Goal: Transaction & Acquisition: Purchase product/service

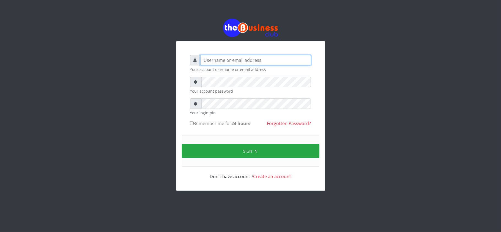
click at [210, 62] on input "text" at bounding box center [255, 60] width 111 height 10
type input "kennyclassy"
click at [237, 91] on small "Your account password" at bounding box center [250, 91] width 121 height 6
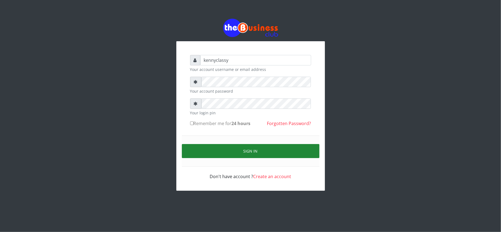
click at [235, 153] on button "Sign in" at bounding box center [250, 151] width 137 height 14
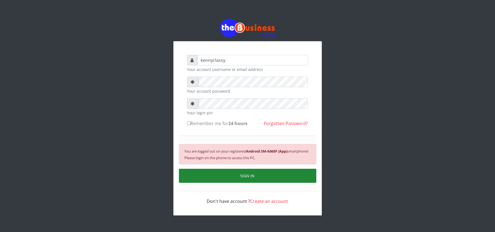
drag, startPoint x: 193, startPoint y: 169, endPoint x: 194, endPoint y: 175, distance: 6.7
click at [194, 175] on div "You are logged out on your registered Android SM-A065F (App) smartphone! Please…" at bounding box center [247, 164] width 137 height 56
click at [194, 175] on button "SIGN IN" at bounding box center [247, 176] width 137 height 14
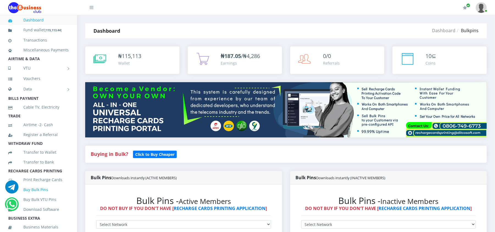
click at [30, 192] on link "Buy Bulk Pins" at bounding box center [38, 189] width 60 height 13
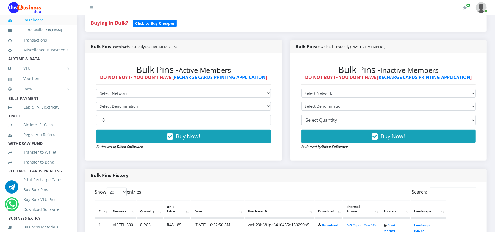
scroll to position [117, 0]
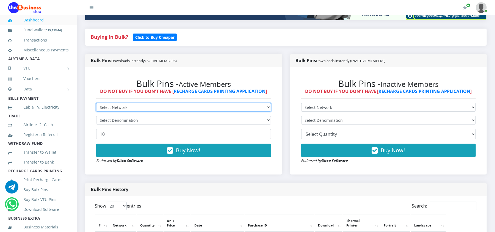
click at [253, 108] on select "Select Network MTN Globacom 9Mobile Airtel" at bounding box center [183, 107] width 175 height 9
select select "MTN"
click at [96, 103] on select "Select Network MTN Globacom 9Mobile Airtel" at bounding box center [183, 107] width 175 height 9
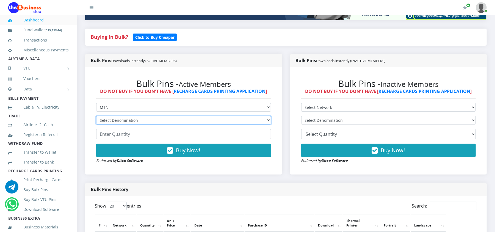
click at [203, 121] on select "Select Denomination MTN NGN100 - ₦96.98 MTN NGN200 - ₦193.96 MTN NGN400 - ₦387.…" at bounding box center [183, 120] width 175 height 9
select select "193.96-200"
click at [96, 116] on select "Select Denomination MTN NGN100 - ₦96.98 MTN NGN200 - ₦193.96 MTN NGN400 - ₦387.…" at bounding box center [183, 120] width 175 height 9
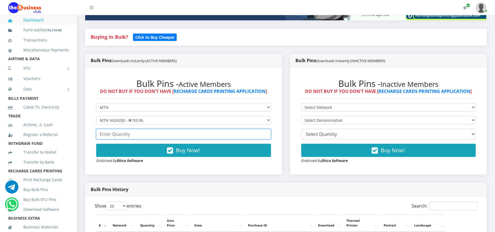
click at [173, 134] on input "number" at bounding box center [183, 134] width 175 height 10
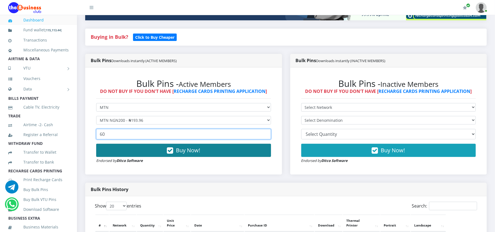
type input "60"
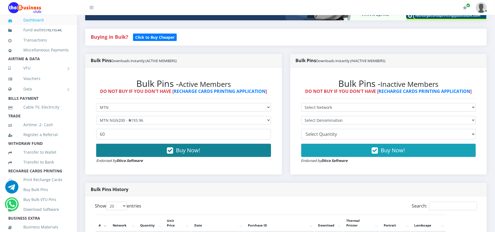
click at [173, 150] on button "Buy Now!" at bounding box center [183, 150] width 175 height 13
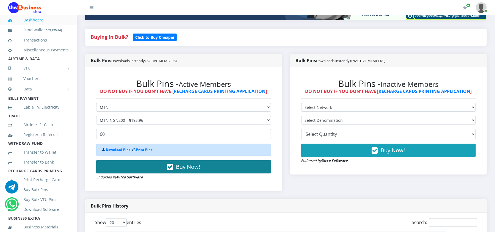
click at [175, 167] on button "Buy Now!" at bounding box center [183, 166] width 175 height 13
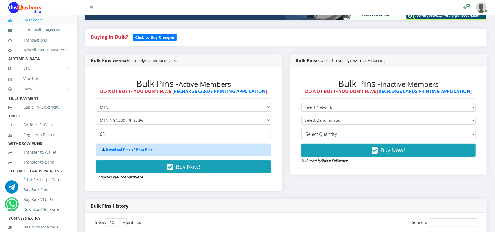
click at [164, 115] on form "Select Network MTN Globacom 9Mobile Airtel Select Denomination MTN NGN100 - ₦96…" at bounding box center [183, 141] width 175 height 77
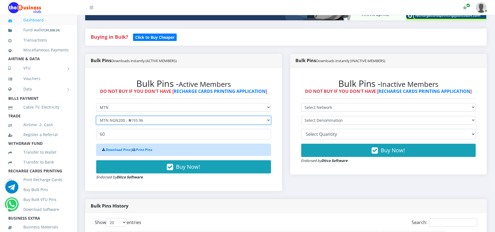
click at [164, 117] on select "Select Denomination MTN NGN100 - ₦96.98 MTN NGN200 - ₦193.96 MTN NGN400 - ₦387.…" at bounding box center [183, 120] width 175 height 9
select select "96.98-100"
click at [96, 116] on select "Select Denomination MTN NGN100 - ₦96.98 MTN NGN200 - ₦193.96 MTN NGN400 - ₦387.…" at bounding box center [183, 120] width 175 height 9
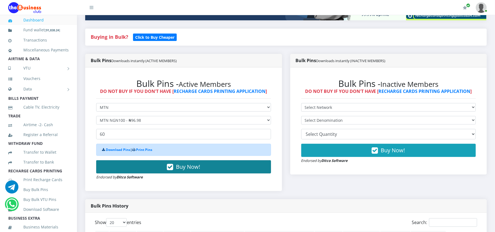
click at [174, 163] on button "Buy Now!" at bounding box center [183, 166] width 175 height 13
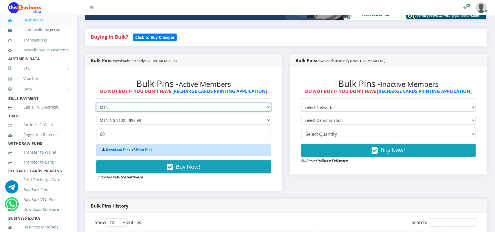
click at [112, 110] on select "Select Network MTN Globacom 9Mobile Airtel" at bounding box center [183, 107] width 175 height 9
select select "Airtel"
click at [96, 103] on select "Select Network MTN Globacom 9Mobile Airtel" at bounding box center [183, 107] width 175 height 9
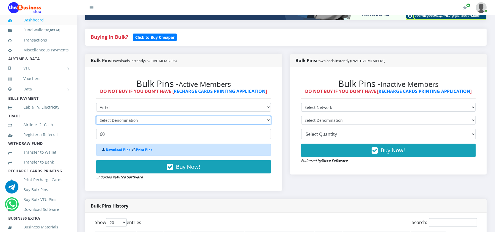
click at [109, 125] on select "Select Denomination" at bounding box center [183, 120] width 175 height 9
select select "192.74-200"
click at [96, 116] on select "Select Denomination Airtel NGN100 - ₦96.37 Airtel NGN200 - ₦192.74 Airtel NGN50…" at bounding box center [183, 120] width 175 height 9
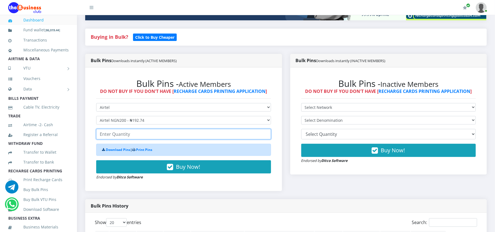
click at [130, 137] on input "number" at bounding box center [183, 134] width 175 height 10
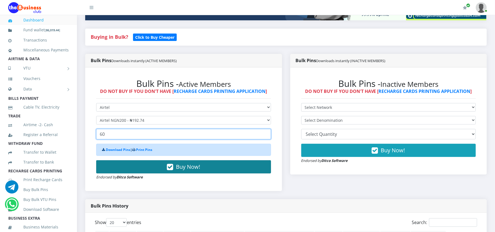
type input "60"
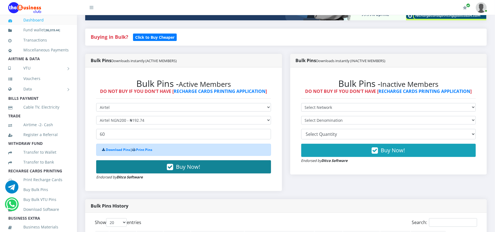
click at [155, 170] on button "Buy Now!" at bounding box center [183, 166] width 175 height 13
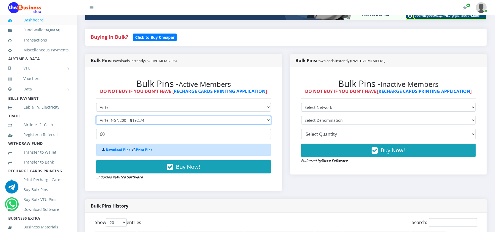
click at [155, 119] on select "Select Denomination Airtel NGN100 - ₦96.37 Airtel NGN200 - ₦192.74 Airtel NGN50…" at bounding box center [183, 120] width 175 height 9
click at [96, 116] on select "Select Denomination Airtel NGN100 - ₦96.37 Airtel NGN200 - ₦192.74 Airtel NGN50…" at bounding box center [183, 120] width 175 height 9
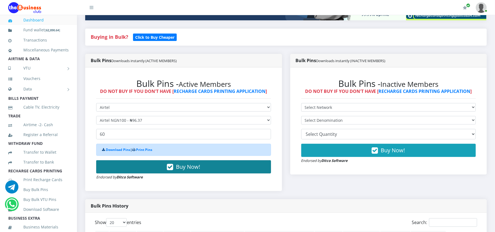
click at [179, 168] on span "Buy Now!" at bounding box center [188, 166] width 24 height 7
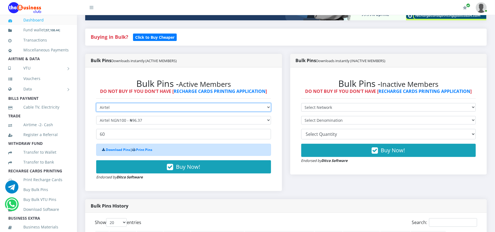
click at [126, 107] on select "Select Network MTN Globacom 9Mobile Airtel" at bounding box center [183, 107] width 175 height 9
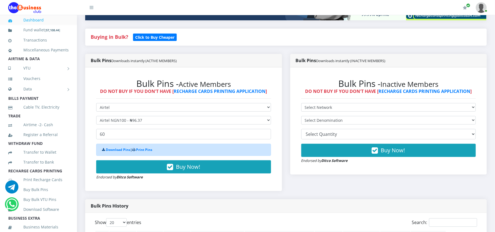
click at [92, 136] on div "Bulk Pins - Active Members DO NOT BUY IF YOU DON'T HAVE [ RECHARGE CARDS PRINTI…" at bounding box center [184, 129] width 186 height 113
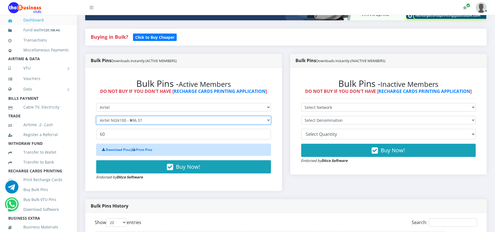
click at [111, 122] on select "Select Denomination Airtel NGN100 - ₦96.37 Airtel NGN200 - ₦192.74 Airtel NGN50…" at bounding box center [183, 120] width 175 height 9
select select "481.85-500"
click at [96, 116] on select "Select Denomination Airtel NGN100 - ₦96.37 Airtel NGN200 - ₦192.74 Airtel NGN50…" at bounding box center [183, 120] width 175 height 9
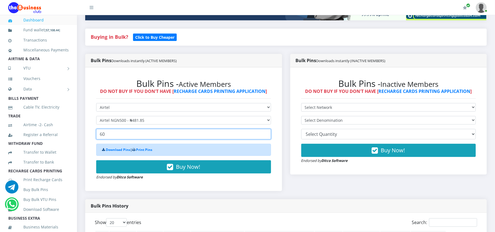
click at [117, 134] on input "60" at bounding box center [183, 134] width 175 height 10
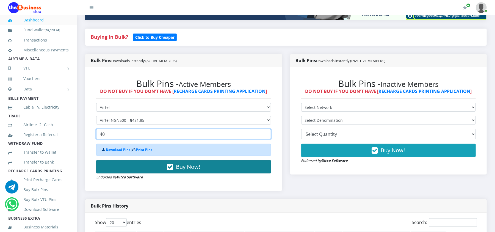
type input "40"
click at [131, 166] on button "Buy Now!" at bounding box center [183, 166] width 175 height 13
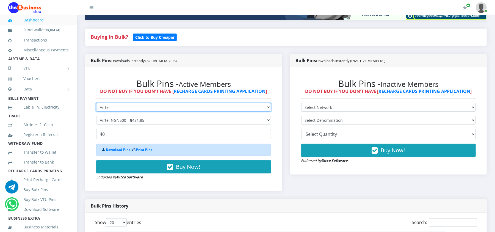
click at [129, 104] on select "Select Network MTN Globacom 9Mobile Airtel" at bounding box center [183, 107] width 175 height 9
select select "MTN"
click at [96, 103] on select "Select Network MTN Globacom 9Mobile Airtel" at bounding box center [183, 107] width 175 height 9
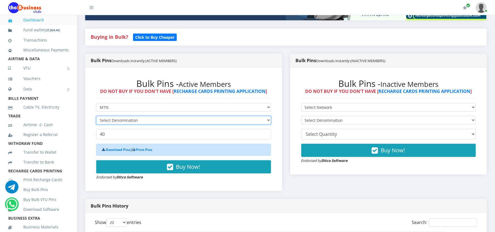
click at [129, 120] on select "Select Denomination" at bounding box center [183, 120] width 175 height 9
select select "484.9-500"
click at [96, 116] on select "Select Denomination MTN NGN100 - ₦96.98 MTN NGN200 - ₦193.96 MTN NGN400 - ₦387.…" at bounding box center [183, 120] width 175 height 9
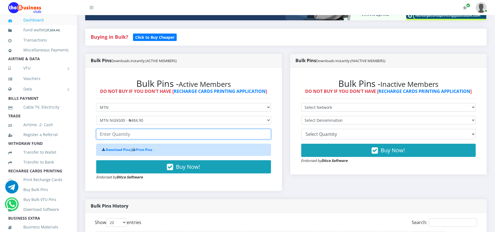
click at [125, 135] on input "number" at bounding box center [183, 134] width 175 height 10
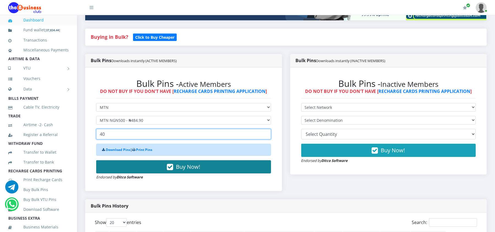
type input "40"
click at [132, 164] on button "Buy Now!" at bounding box center [183, 166] width 175 height 13
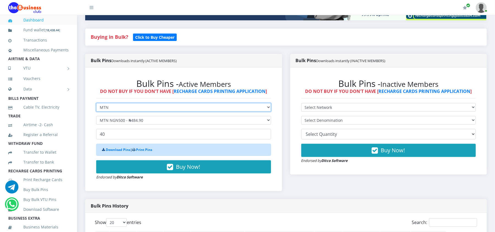
click at [127, 106] on select "Select Network MTN Globacom 9Mobile Airtel" at bounding box center [183, 107] width 175 height 9
select select "Glo"
click at [96, 103] on select "Select Network MTN Globacom 9Mobile Airtel" at bounding box center [183, 107] width 175 height 9
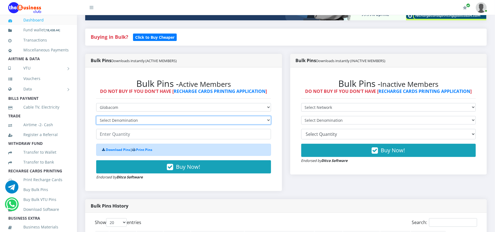
click at [124, 122] on select "Select Denomination Glo NGN100 - ₦96.50 Glo NGN200 - ₦193.00 Glo NGN500 - ₦482.…" at bounding box center [183, 120] width 175 height 9
select select "482.5-500"
click at [96, 116] on select "Select Denomination Glo NGN100 - ₦96.50 Glo NGN200 - ₦193.00 Glo NGN500 - ₦482.…" at bounding box center [183, 120] width 175 height 9
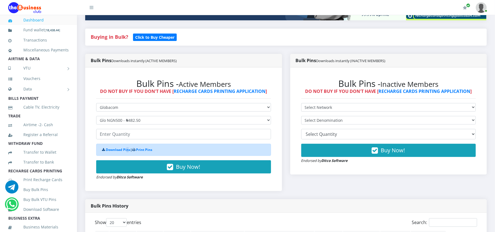
drag, startPoint x: 128, startPoint y: 155, endPoint x: 128, endPoint y: 145, distance: 9.9
click at [128, 145] on div "Download Pins | Print Pins" at bounding box center [183, 150] width 175 height 12
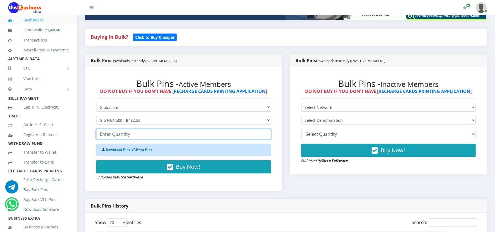
click at [129, 134] on input "number" at bounding box center [183, 134] width 175 height 10
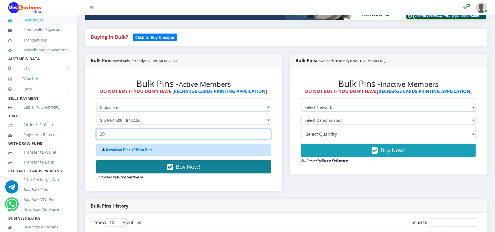
type input "20"
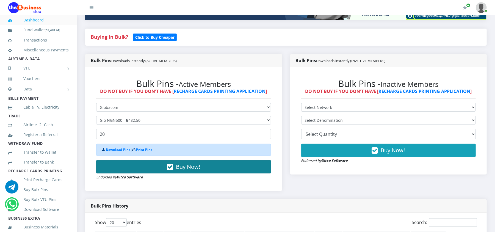
click at [148, 168] on button "Buy Now!" at bounding box center [183, 166] width 175 height 13
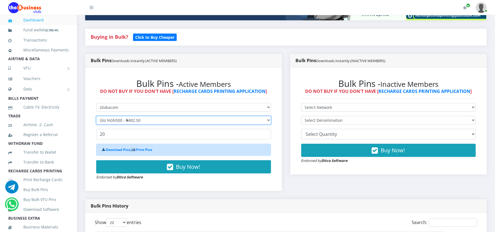
click at [115, 119] on select "Select Denomination Glo NGN100 - ₦96.50 Glo NGN200 - ₦193.00 Glo NGN500 - ₦482.…" at bounding box center [183, 120] width 175 height 9
click at [96, 116] on select "Select Denomination Glo NGN100 - ₦96.50 Glo NGN200 - ₦193.00 Glo NGN500 - ₦482.…" at bounding box center [183, 120] width 175 height 9
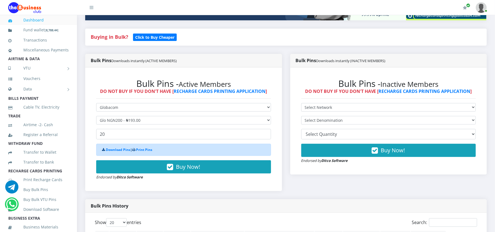
click at [129, 160] on div "Download Pins | Print Pins Buy Now! Endorsed by Ditco Software" at bounding box center [183, 162] width 175 height 36
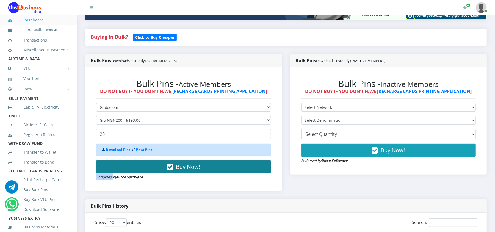
click at [136, 170] on button "Buy Now!" at bounding box center [183, 166] width 175 height 13
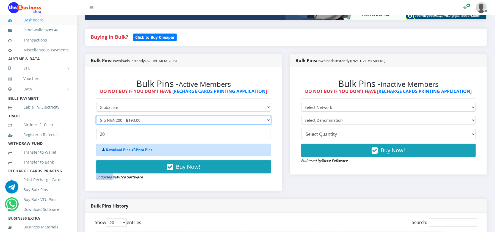
click at [139, 118] on select "Select Denomination Glo NGN100 - ₦96.50 Glo NGN200 - ₦193.00 Glo NGN500 - ₦482.…" at bounding box center [183, 120] width 175 height 9
select select "96.5-100"
click at [96, 116] on select "Select Denomination Glo NGN100 - ₦96.50 Glo NGN200 - ₦193.00 Glo NGN500 - ₦482.…" at bounding box center [183, 120] width 175 height 9
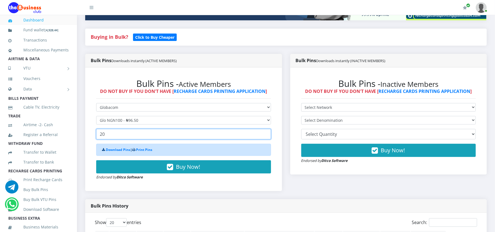
click at [120, 133] on input "20" at bounding box center [183, 134] width 175 height 10
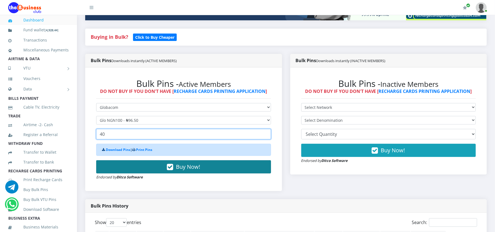
type input "40"
click at [111, 172] on button "Buy Now!" at bounding box center [183, 166] width 175 height 13
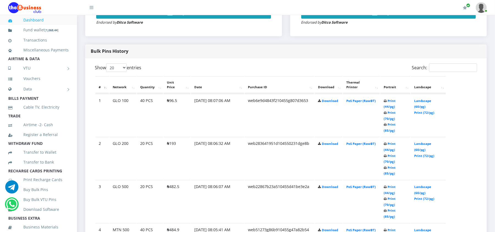
scroll to position [264, 0]
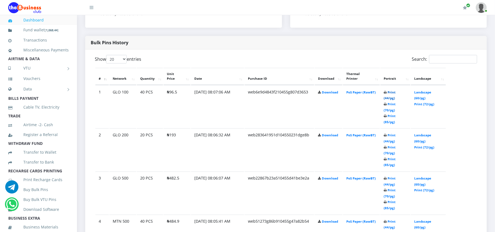
click at [396, 93] on link "Print (44/pg)" at bounding box center [390, 95] width 12 height 10
click at [396, 133] on link "Print (44/pg)" at bounding box center [390, 138] width 12 height 10
click at [396, 176] on link "Print (44/pg)" at bounding box center [390, 181] width 12 height 10
click at [393, 219] on link "Print (44/pg)" at bounding box center [390, 224] width 12 height 10
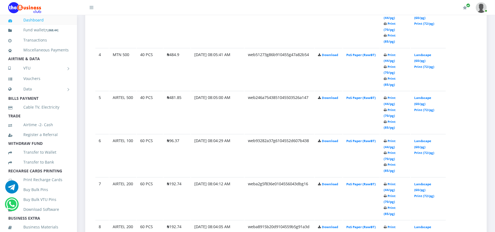
scroll to position [440, 0]
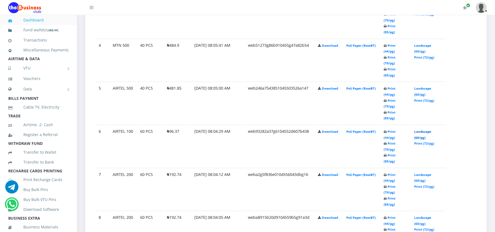
click at [418, 130] on link "Landscape (60/pg)" at bounding box center [422, 135] width 17 height 10
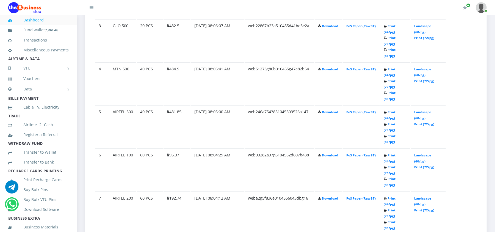
scroll to position [440, 0]
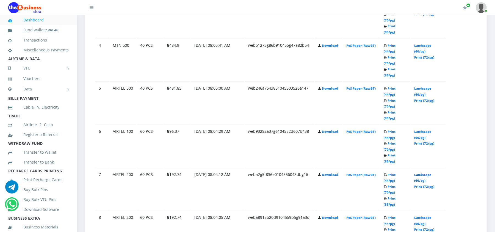
click at [418, 173] on link "Landscape (60/pg)" at bounding box center [422, 178] width 17 height 10
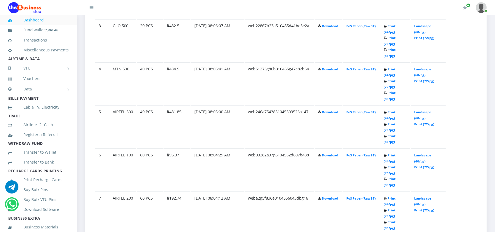
scroll to position [440, 0]
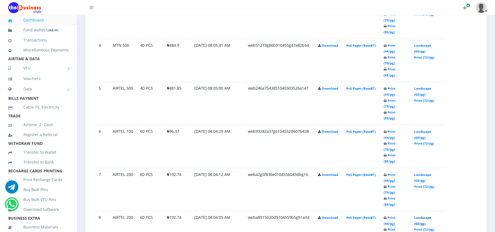
click at [418, 216] on link "Landscape (60/pg)" at bounding box center [422, 221] width 17 height 10
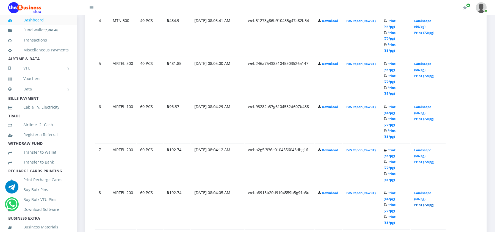
scroll to position [440, 0]
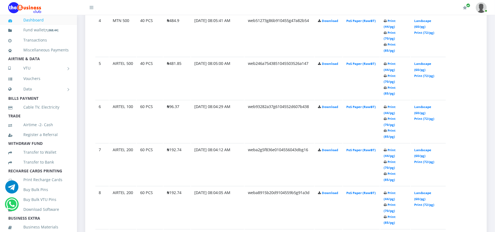
scroll to position [440, 0]
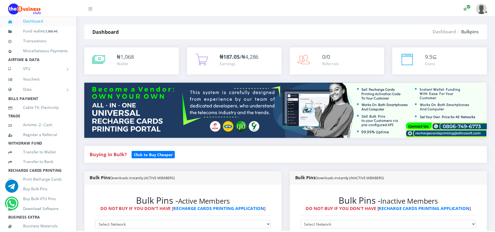
scroll to position [488, 0]
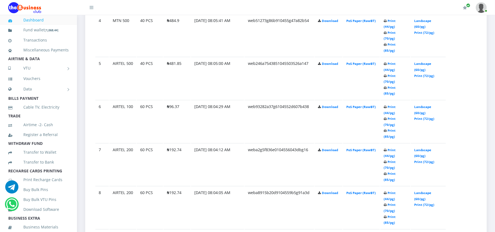
scroll to position [440, 0]
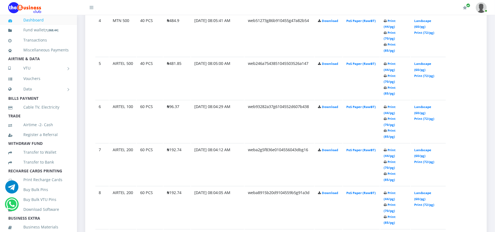
scroll to position [440, 0]
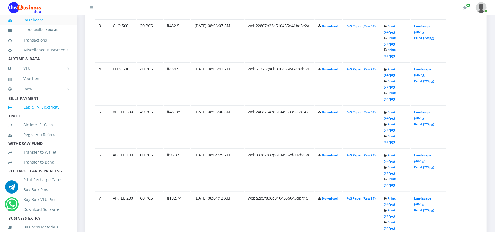
scroll to position [440, 0]
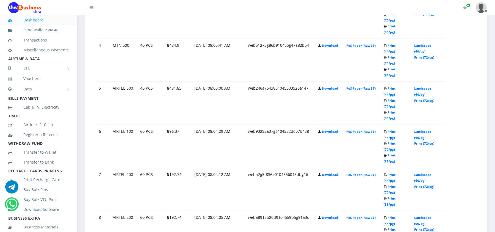
click at [92, 7] on icon at bounding box center [92, 7] width 4 height 4
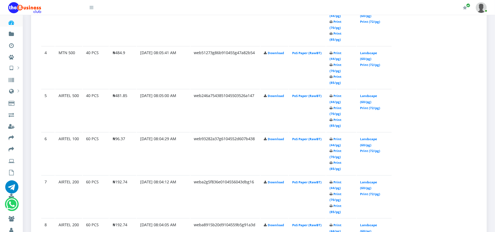
click at [92, 7] on icon at bounding box center [92, 7] width 4 height 4
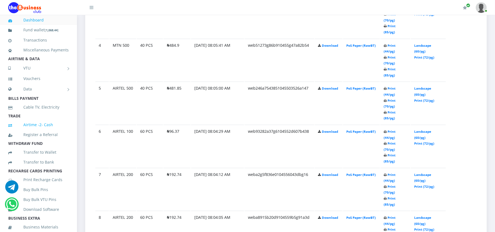
click at [26, 129] on link "Airtime -2- Cash" at bounding box center [38, 125] width 60 height 13
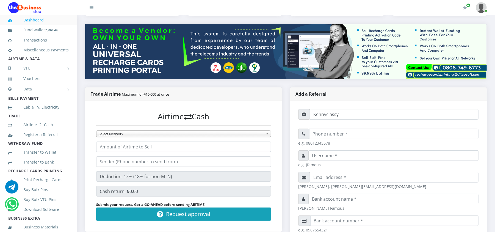
scroll to position [73, 0]
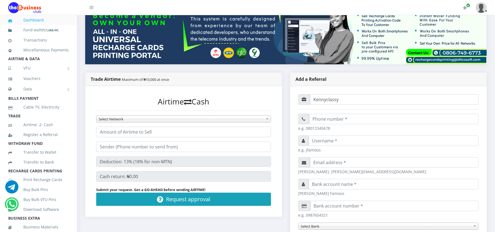
click at [232, 117] on span "Select Network" at bounding box center [181, 119] width 165 height 7
